Goal: Check status: Check status

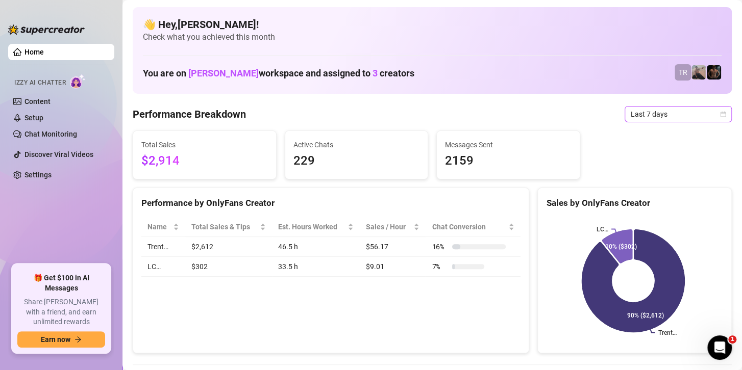
click at [653, 114] on span "Last 7 days" at bounding box center [677, 114] width 95 height 15
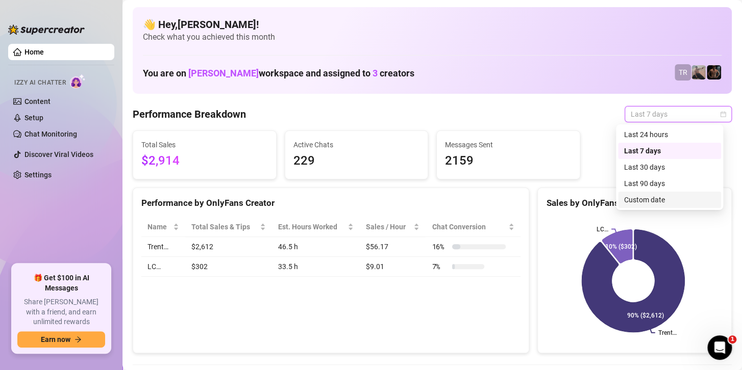
click at [630, 194] on div "Custom date" at bounding box center [669, 199] width 91 height 11
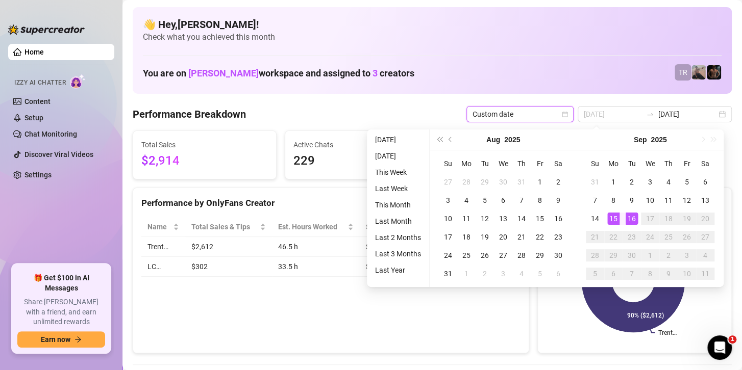
type input "[DATE]"
click at [626, 215] on div "16" at bounding box center [631, 219] width 12 height 12
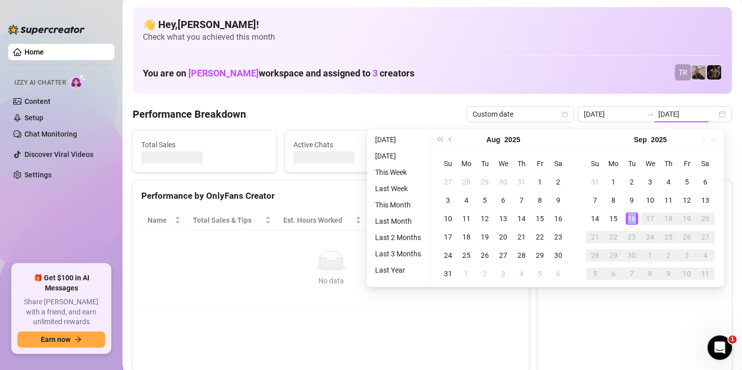
type input "[DATE]"
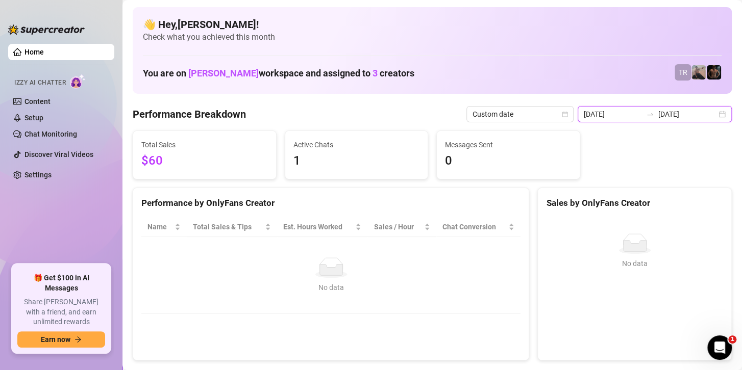
click at [663, 110] on input "[DATE]" at bounding box center [687, 114] width 58 height 11
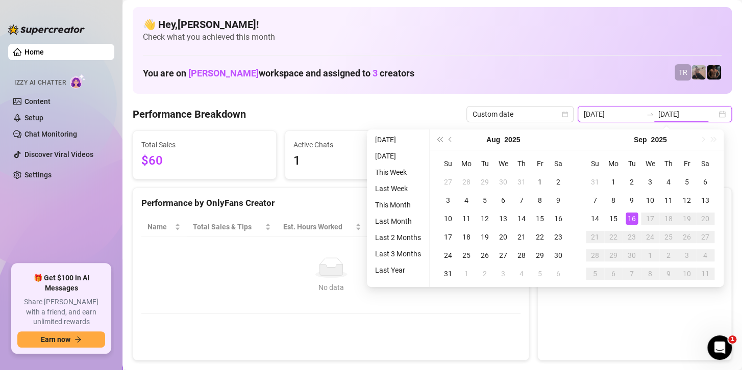
type input "[DATE]"
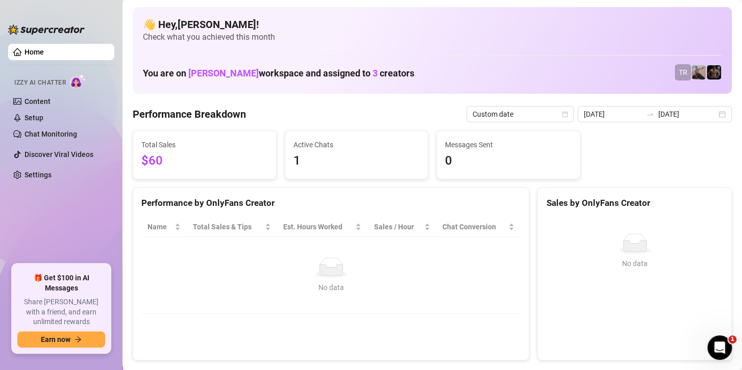
click at [254, 311] on td "No data No data" at bounding box center [330, 275] width 379 height 77
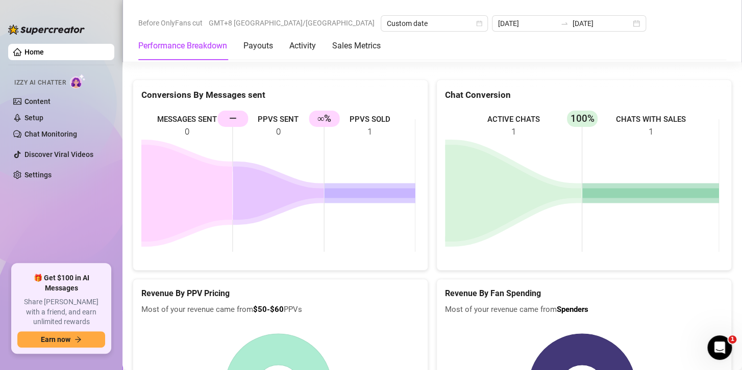
scroll to position [1377, 0]
